Goal: Task Accomplishment & Management: Manage account settings

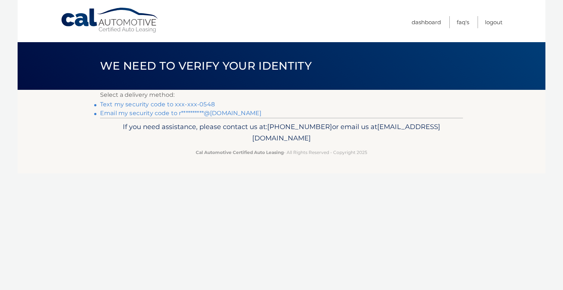
click at [188, 104] on link "Text my security code to xxx-xxx-0548" at bounding box center [157, 104] width 115 height 7
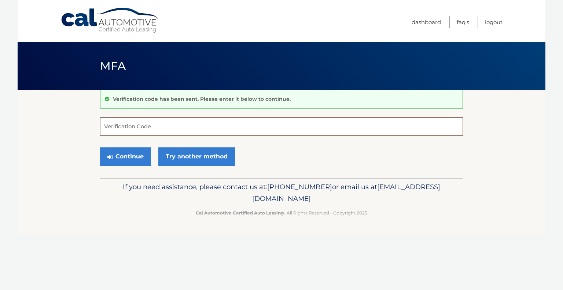
click at [126, 128] on input "Verification Code" at bounding box center [281, 126] width 363 height 18
type input "364766"
click at [124, 158] on button "Continue" at bounding box center [125, 156] width 51 height 18
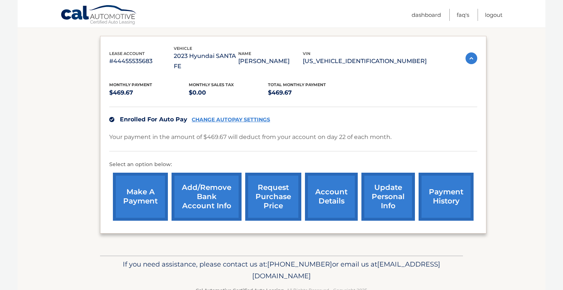
scroll to position [84, 0]
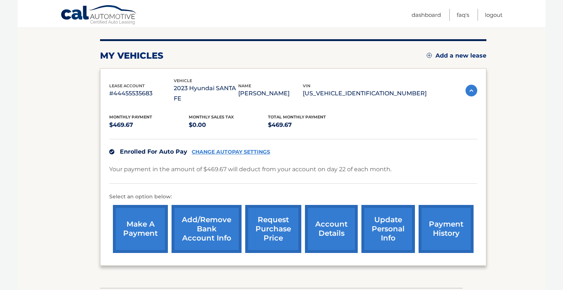
click at [337, 219] on link "account details" at bounding box center [331, 229] width 53 height 48
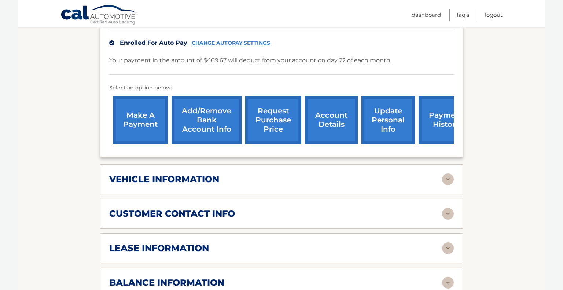
scroll to position [202, 0]
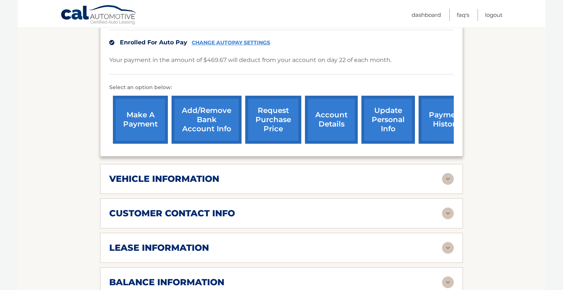
click at [419, 173] on div "vehicle information" at bounding box center [275, 178] width 333 height 11
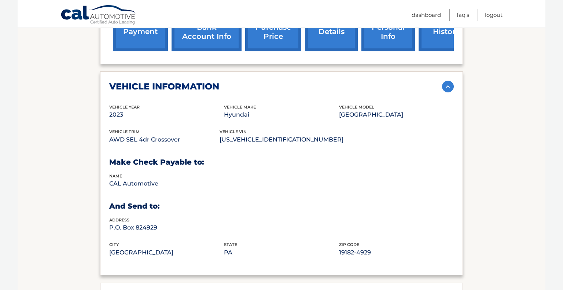
scroll to position [295, 0]
click at [376, 81] on div "vehicle information" at bounding box center [275, 86] width 333 height 11
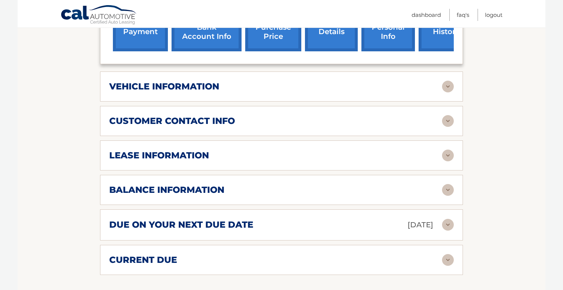
click at [370, 116] on div "customer contact info" at bounding box center [275, 121] width 333 height 11
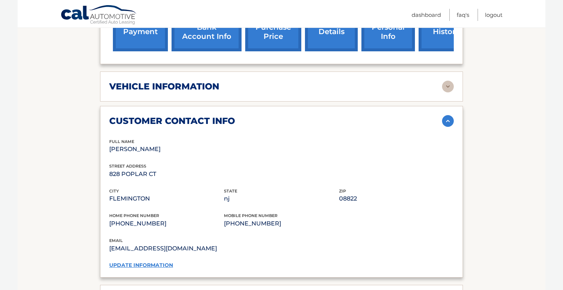
click at [160, 262] on link "update information" at bounding box center [141, 265] width 64 height 7
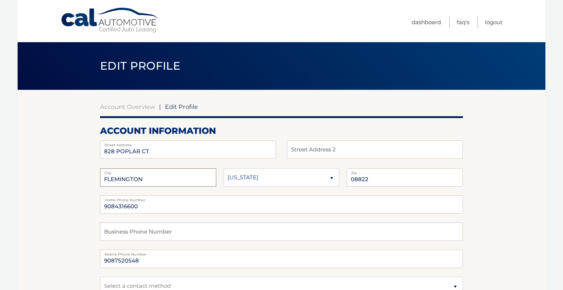
click at [181, 179] on input "FLEMINGTON" at bounding box center [158, 177] width 116 height 18
type input "F"
type input "Raritan"
drag, startPoint x: 164, startPoint y: 147, endPoint x: 13, endPoint y: 143, distance: 150.5
click at [13, 143] on body "Cal Automotive Menu Dashboard FAQ's Logout | Zip" at bounding box center [281, 145] width 563 height 290
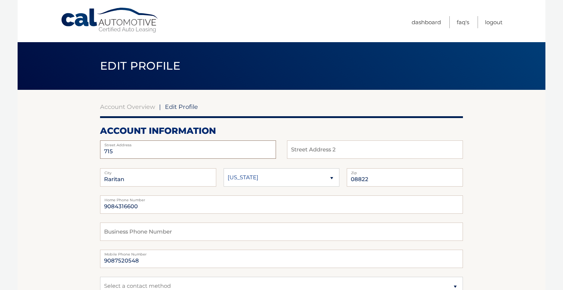
type input "715 Plainfield Avenue"
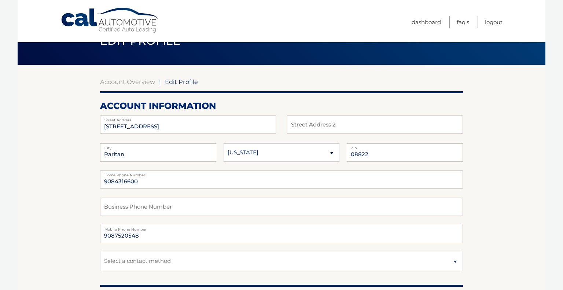
click at [302, 150] on select "Alaska Alabama Arkansas Arizona California" at bounding box center [282, 152] width 116 height 18
select select "NJ"
click at [224, 143] on select "Alaska Alabama Arkansas Arizona California" at bounding box center [282, 152] width 116 height 18
click at [399, 146] on label "Zip" at bounding box center [405, 146] width 116 height 6
click at [417, 156] on input "08822" at bounding box center [405, 152] width 116 height 18
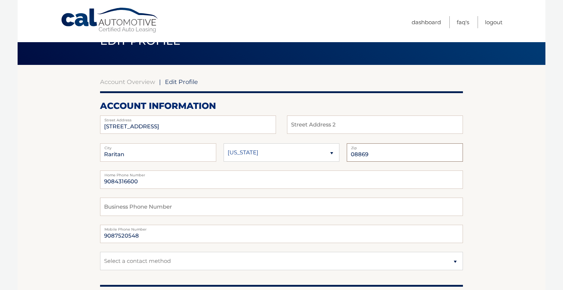
type input "08869"
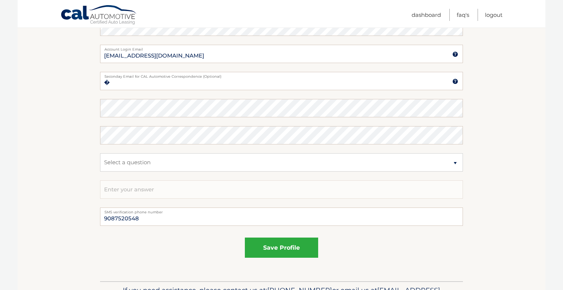
scroll to position [389, 0]
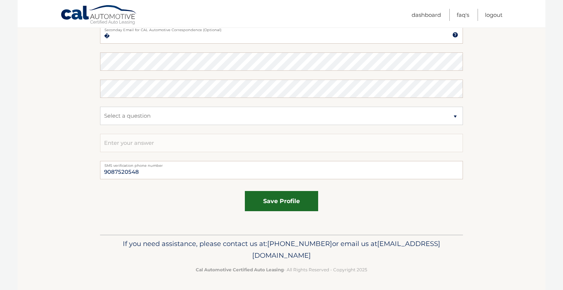
click at [292, 197] on button "save profile" at bounding box center [281, 201] width 73 height 20
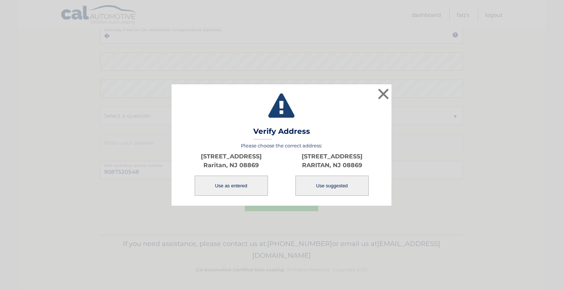
click at [341, 188] on button "Use suggested" at bounding box center [332, 186] width 73 height 20
type input "715 PLAINFIELD AVE"
type input "RARITAN"
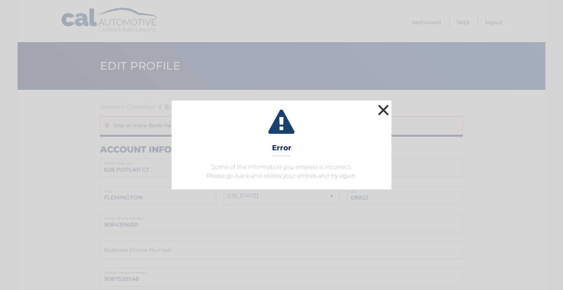
click at [383, 115] on button "×" at bounding box center [383, 110] width 15 height 15
select select "NJ"
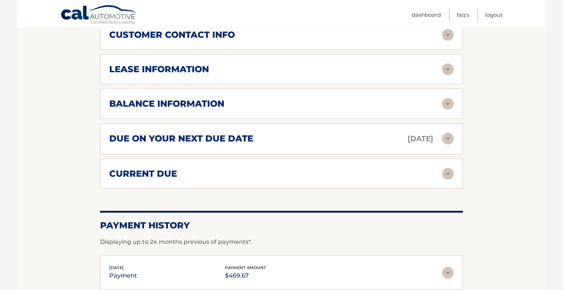
scroll to position [383, 0]
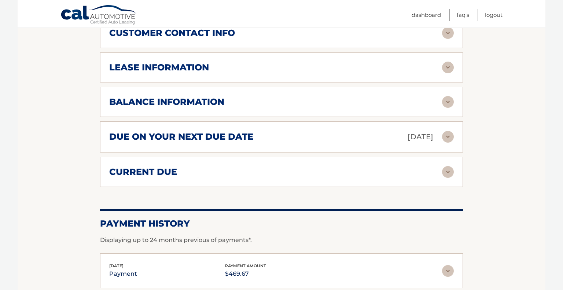
click at [382, 167] on div "current due" at bounding box center [275, 172] width 333 height 11
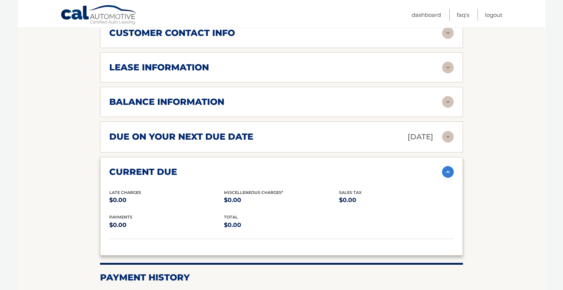
click at [378, 131] on div "due on your next due date Aug 22, 2025" at bounding box center [275, 137] width 333 height 13
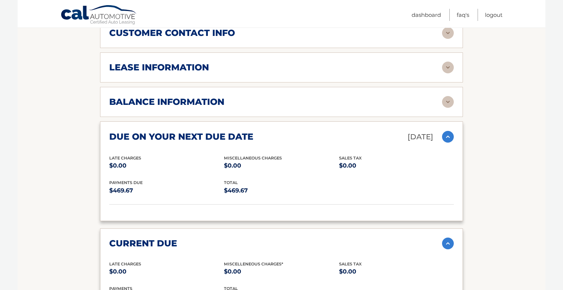
click at [368, 96] on div "balance information" at bounding box center [275, 101] width 333 height 11
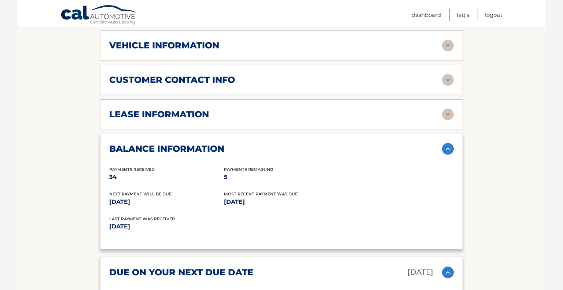
scroll to position [333, 0]
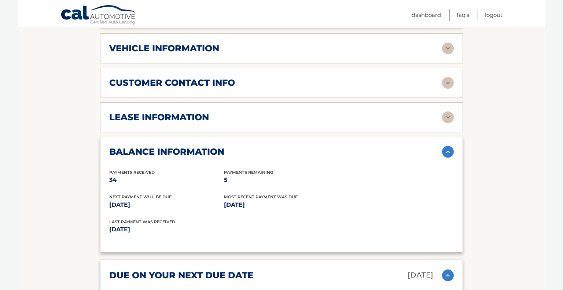
click at [383, 112] on div "lease information" at bounding box center [275, 117] width 333 height 11
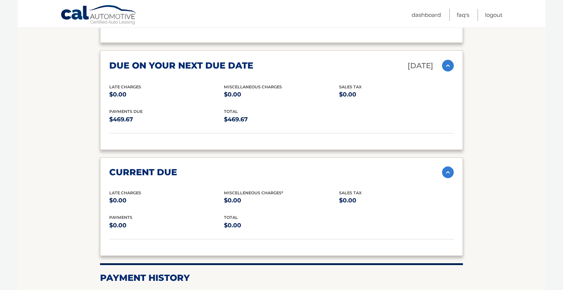
scroll to position [680, 0]
click at [364, 167] on div "current due" at bounding box center [275, 172] width 333 height 11
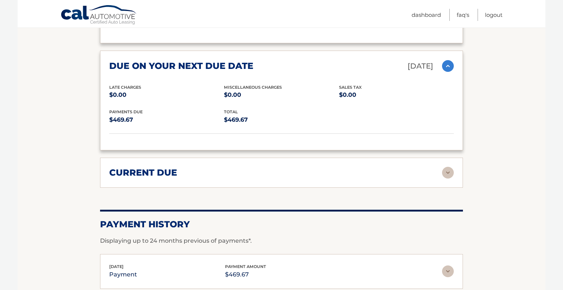
click at [411, 60] on p "Aug 22, 2025" at bounding box center [421, 66] width 26 height 13
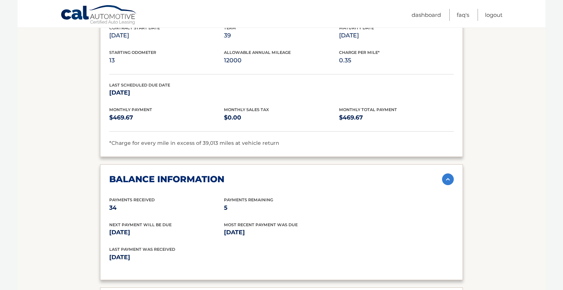
click at [377, 174] on div "balance information" at bounding box center [275, 179] width 333 height 11
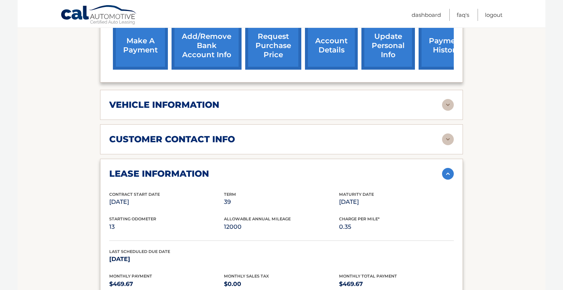
scroll to position [273, 0]
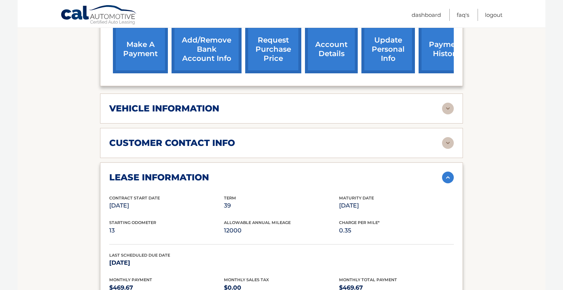
click at [358, 172] on div "lease information" at bounding box center [275, 177] width 333 height 11
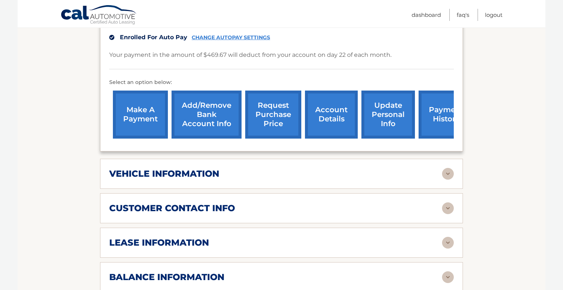
scroll to position [208, 0]
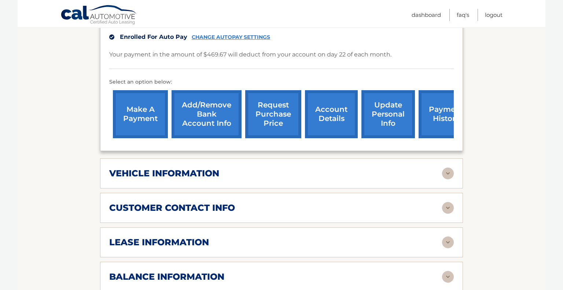
click at [266, 91] on link "request purchase price" at bounding box center [273, 114] width 56 height 48
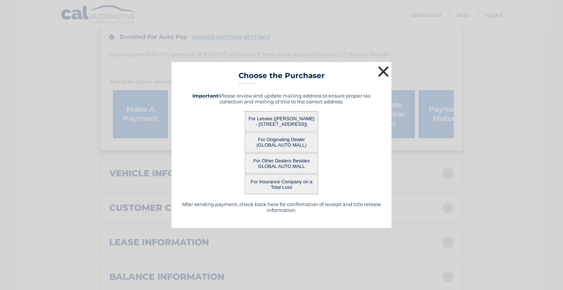
click at [382, 72] on button "×" at bounding box center [383, 71] width 15 height 15
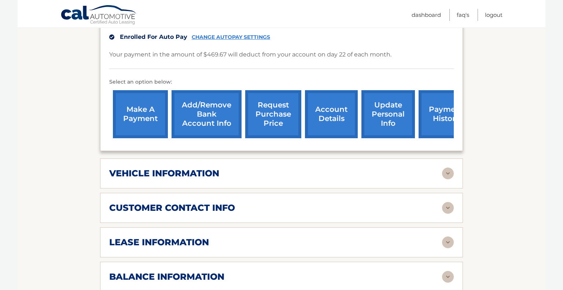
click at [262, 193] on div "customer contact info full name ROBERT KUMBATOVIC street address 828 POPLAR CT …" at bounding box center [281, 208] width 363 height 30
click at [174, 202] on h2 "customer contact info" at bounding box center [172, 207] width 126 height 11
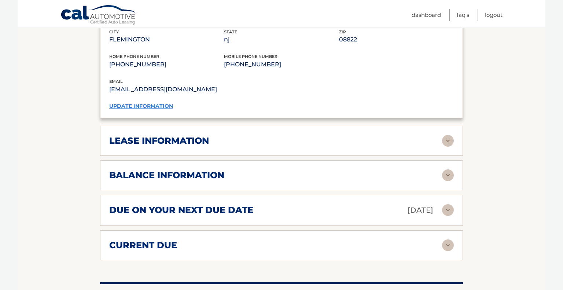
scroll to position [456, 0]
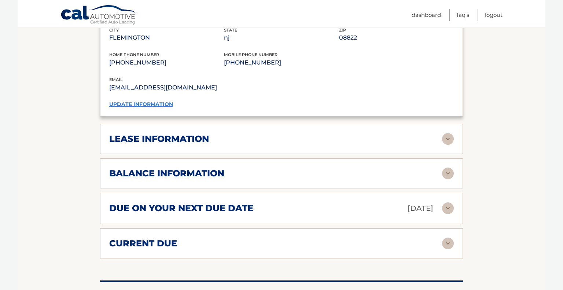
click at [135, 101] on link "update information" at bounding box center [141, 104] width 64 height 7
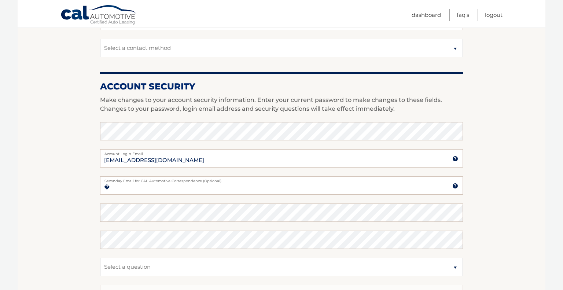
scroll to position [238, 0]
click at [43, 143] on section "Account Overview | Edit Profile account information [STREET_ADDRESS] Address St…" at bounding box center [282, 118] width 528 height 534
click at [531, 201] on section "Account Overview | Edit Profile account information [STREET_ADDRESS] Address St…" at bounding box center [282, 118] width 528 height 534
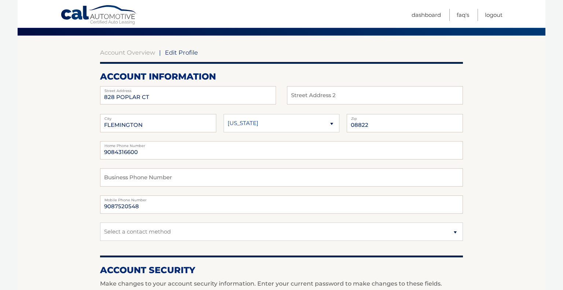
scroll to position [56, 0]
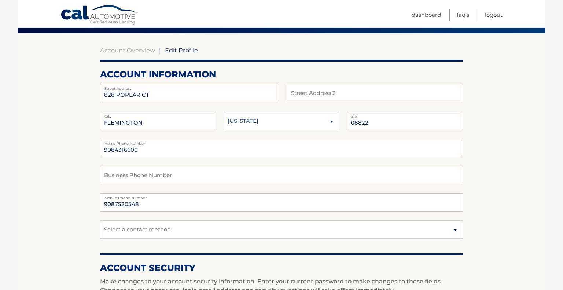
drag, startPoint x: 157, startPoint y: 96, endPoint x: 0, endPoint y: 84, distance: 157.8
click at [0, 84] on body "Cal Automotive Menu Dashboard FAQ's Logout | Zip" at bounding box center [281, 89] width 563 height 290
type input "[STREET_ADDRESS]"
drag, startPoint x: 172, startPoint y: 123, endPoint x: 21, endPoint y: 125, distance: 150.4
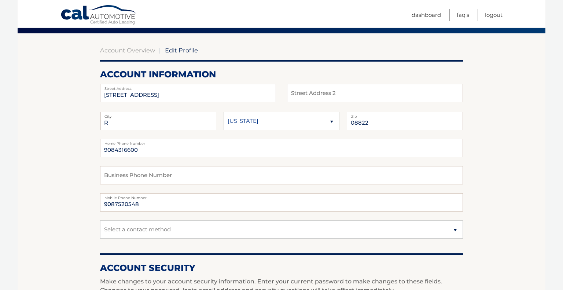
type input "RARITAN"
click at [315, 125] on select "[US_STATE] [US_STATE] [US_STATE] [US_STATE] [US_STATE]" at bounding box center [282, 121] width 116 height 18
select select "NJ"
click at [224, 112] on select "[US_STATE] [US_STATE] [US_STATE] [US_STATE] [US_STATE]" at bounding box center [282, 121] width 116 height 18
click at [392, 125] on input "08822" at bounding box center [405, 121] width 116 height 18
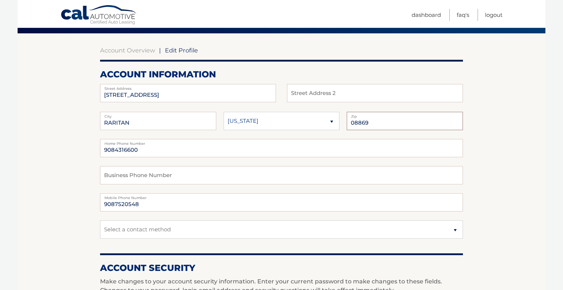
type input "08869"
drag, startPoint x: 156, startPoint y: 149, endPoint x: 0, endPoint y: 143, distance: 155.6
click at [0, 143] on body "Cal Automotive Menu Dashboard FAQ's Logout | Zip" at bounding box center [281, 89] width 563 height 290
type input "9087520548"
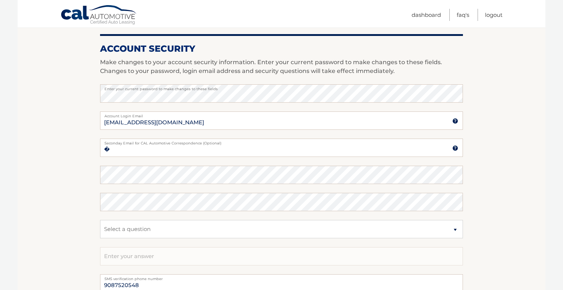
scroll to position [275, 0]
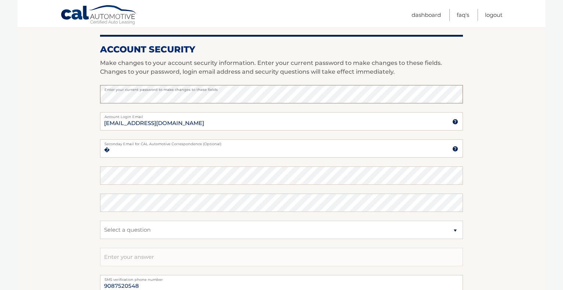
click at [30, 79] on section "Account Overview | Edit Profile account information 715 PLAINFIELD AVE Street A…" at bounding box center [282, 82] width 528 height 534
click at [456, 123] on img at bounding box center [456, 122] width 6 height 6
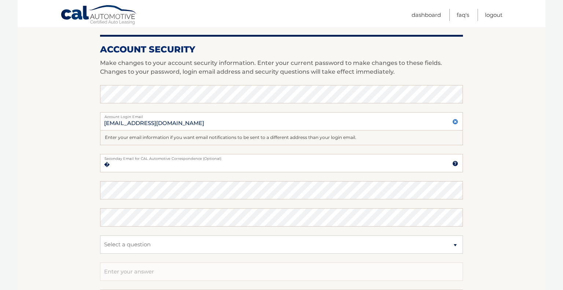
click at [456, 123] on img at bounding box center [456, 122] width 6 height 6
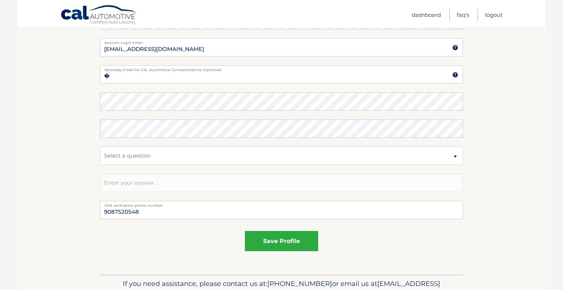
scroll to position [355, 0]
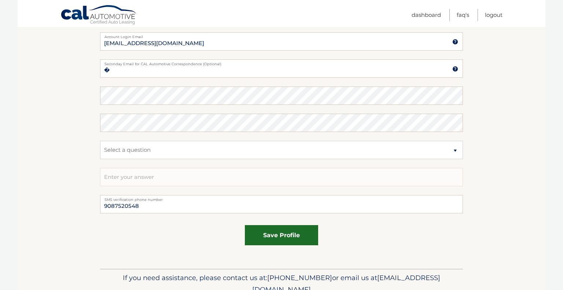
click at [289, 236] on button "save profile" at bounding box center [281, 235] width 73 height 20
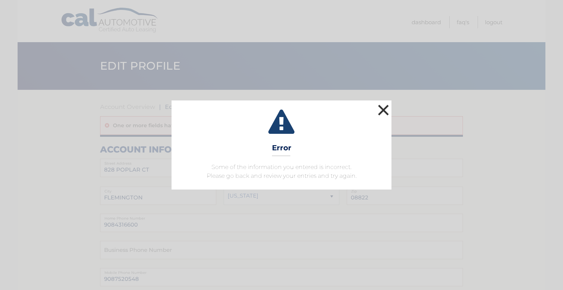
click at [384, 112] on button "×" at bounding box center [383, 110] width 15 height 15
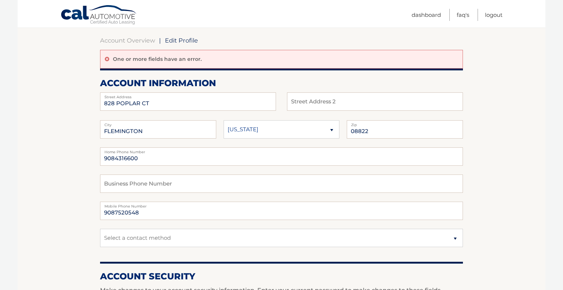
scroll to position [67, 0]
click at [234, 101] on input "828 POPLAR CT" at bounding box center [188, 101] width 176 height 18
drag, startPoint x: 164, startPoint y: 102, endPoint x: 43, endPoint y: 108, distance: 120.8
type input "715 PLAINFIELD AVE"
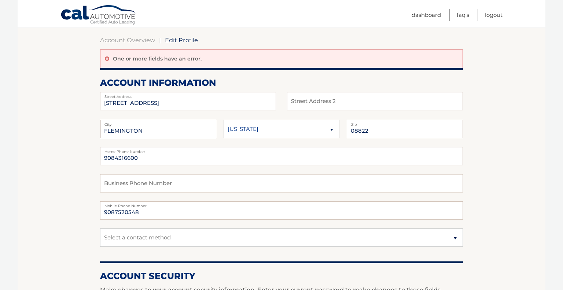
click at [157, 129] on input "FLEMINGTON" at bounding box center [158, 129] width 116 height 18
drag, startPoint x: 157, startPoint y: 131, endPoint x: 48, endPoint y: 131, distance: 109.3
click at [131, 132] on input "Raritan" at bounding box center [158, 129] width 116 height 18
type input "RARITAN"
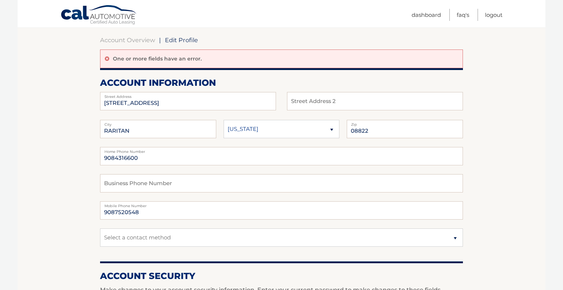
click at [266, 131] on select "Alaska Alabama Arkansas Arizona California" at bounding box center [282, 129] width 116 height 18
select select "NJ"
click at [224, 120] on select "Alaska Alabama Arkansas Arizona California" at bounding box center [282, 129] width 116 height 18
click at [370, 131] on input "08822" at bounding box center [405, 129] width 116 height 18
type input "08869"
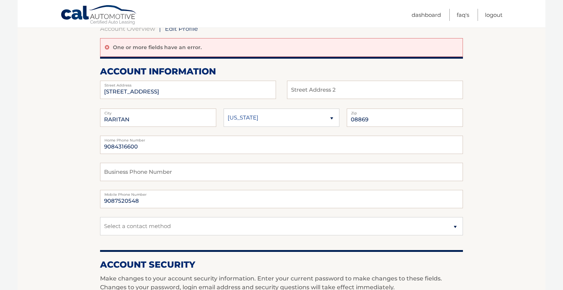
scroll to position [79, 0]
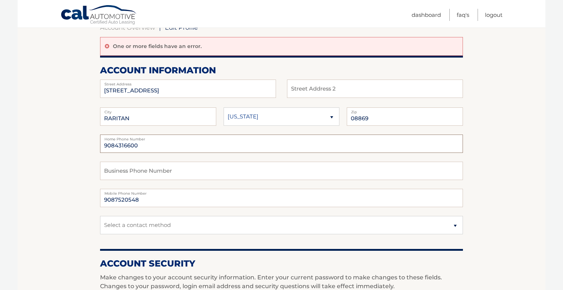
click at [145, 148] on input "9084316600" at bounding box center [281, 144] width 363 height 18
type input "9087520548"
click at [529, 161] on section "Account Overview | Edit Profile One or more fields have an error. account infor…" at bounding box center [282, 287] width 528 height 553
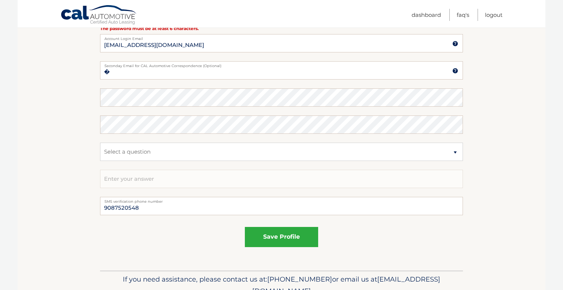
scroll to position [371, 0]
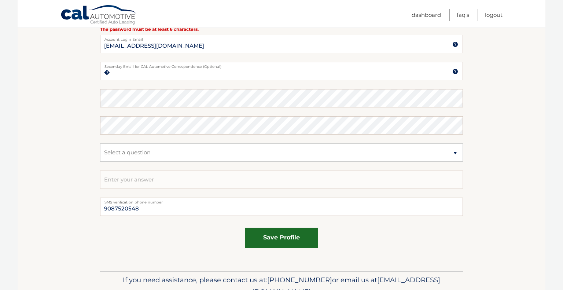
click at [299, 240] on button "save profile" at bounding box center [281, 238] width 73 height 20
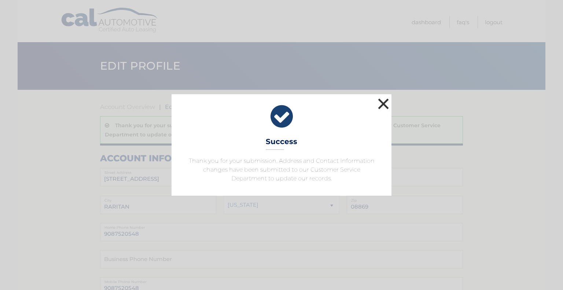
click at [381, 107] on button "×" at bounding box center [383, 103] width 15 height 15
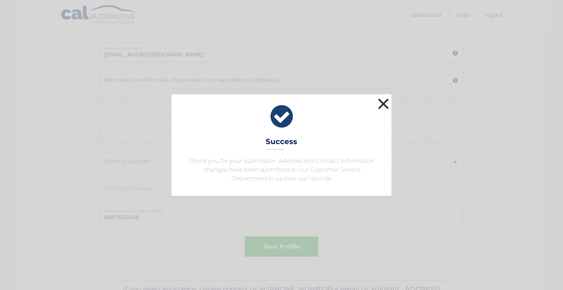
click at [383, 103] on button "×" at bounding box center [383, 103] width 15 height 15
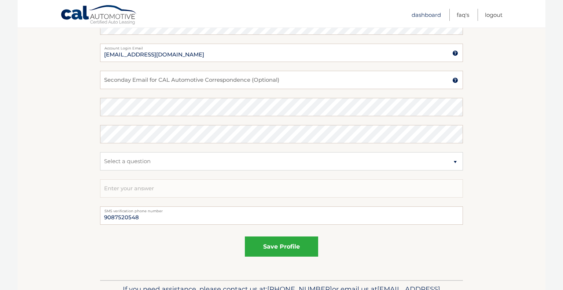
click at [430, 14] on link "Dashboard" at bounding box center [426, 15] width 29 height 12
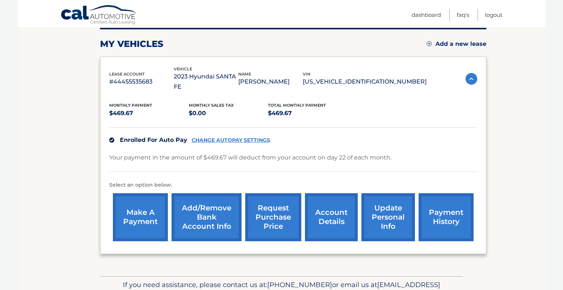
scroll to position [125, 0]
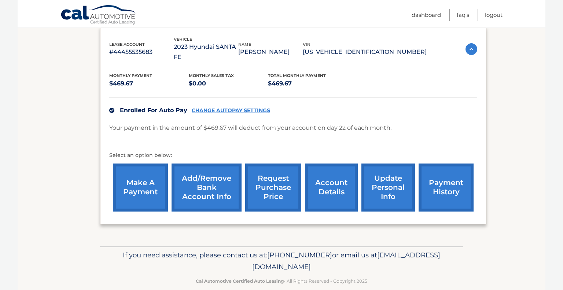
drag, startPoint x: 348, startPoint y: 259, endPoint x: 218, endPoint y: 259, distance: 130.2
click at [218, 259] on p "If you need assistance, please contact us at: [PHONE_NUMBER] or email us at [EM…" at bounding box center [282, 260] width 354 height 23
copy span "[EMAIL_ADDRESS][DOMAIN_NAME]"
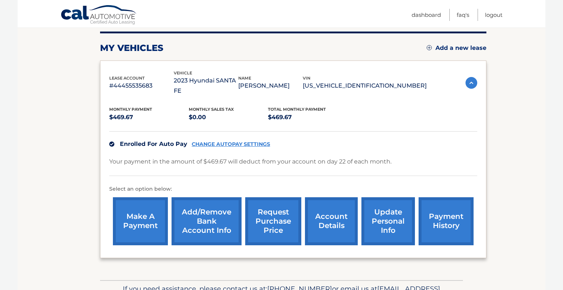
scroll to position [90, 0]
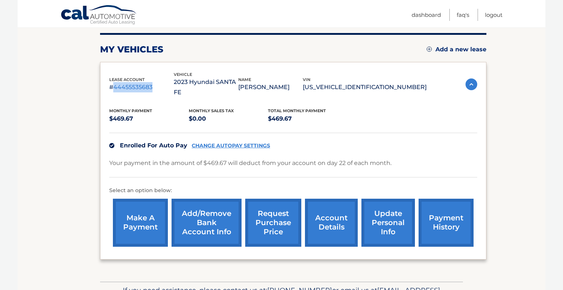
drag, startPoint x: 154, startPoint y: 81, endPoint x: 113, endPoint y: 81, distance: 41.1
click at [113, 82] on p "#44455535683" at bounding box center [141, 87] width 65 height 10
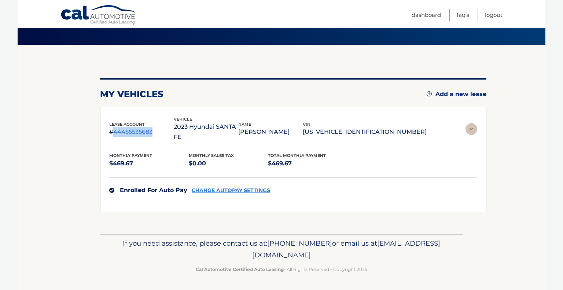
scroll to position [0, 0]
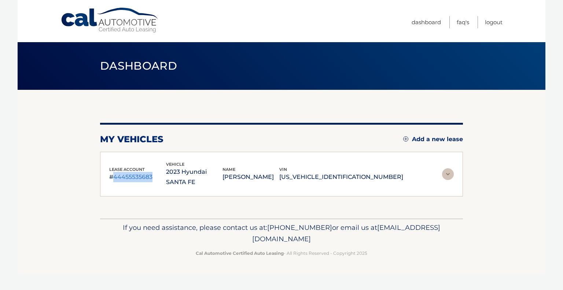
copy p "44455535683"
